Goal: Task Accomplishment & Management: Use online tool/utility

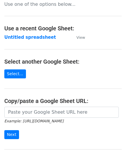
scroll to position [58, 0]
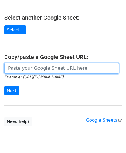
click at [24, 66] on input "url" at bounding box center [61, 68] width 115 height 11
paste input "https://docs.google.com/spreadsheets/d/1S-KbIrorauVs63mwNZcmayeTZnfTTU3Y1GmWTz1…"
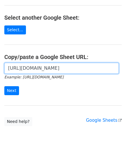
scroll to position [0, 128]
type input "https://docs.google.com/spreadsheets/d/1S-KbIrorauVs63mwNZcmayeTZnfTTU3Y1GmWTz1…"
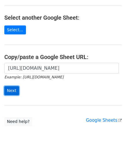
click at [13, 89] on input "Next" at bounding box center [11, 90] width 15 height 9
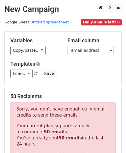
scroll to position [195, 0]
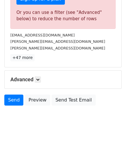
click at [42, 79] on h5 "Advanced" at bounding box center [63, 79] width 106 height 6
click at [38, 78] on icon at bounding box center [37, 79] width 3 height 3
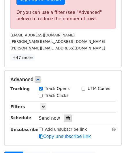
click at [66, 117] on icon at bounding box center [68, 118] width 4 height 4
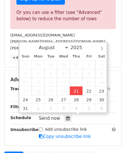
type input "[DATE] 12:00"
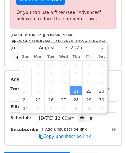
scroll to position [0, 0]
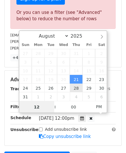
paste input "7"
type input "7"
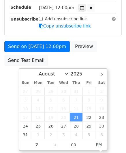
type input "[DATE] 19:00"
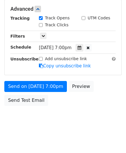
scroll to position [265, 0]
